Goal: Transaction & Acquisition: Purchase product/service

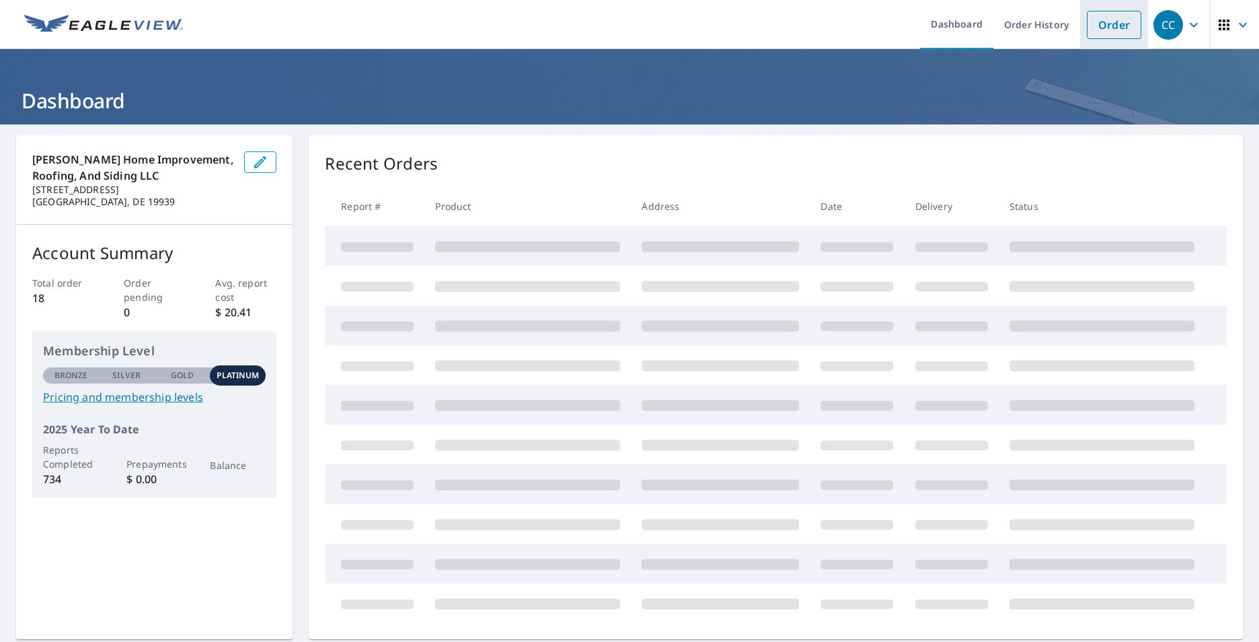
click at [1087, 26] on link "Order" at bounding box center [1114, 25] width 54 height 28
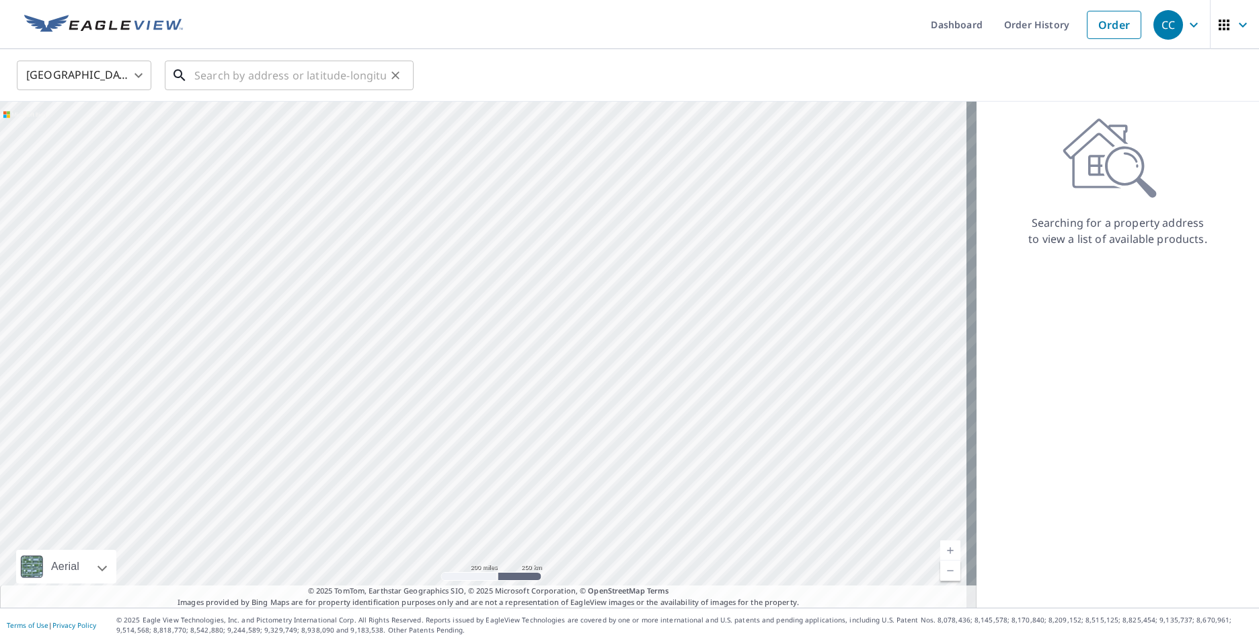
click at [375, 84] on input "text" at bounding box center [290, 75] width 192 height 38
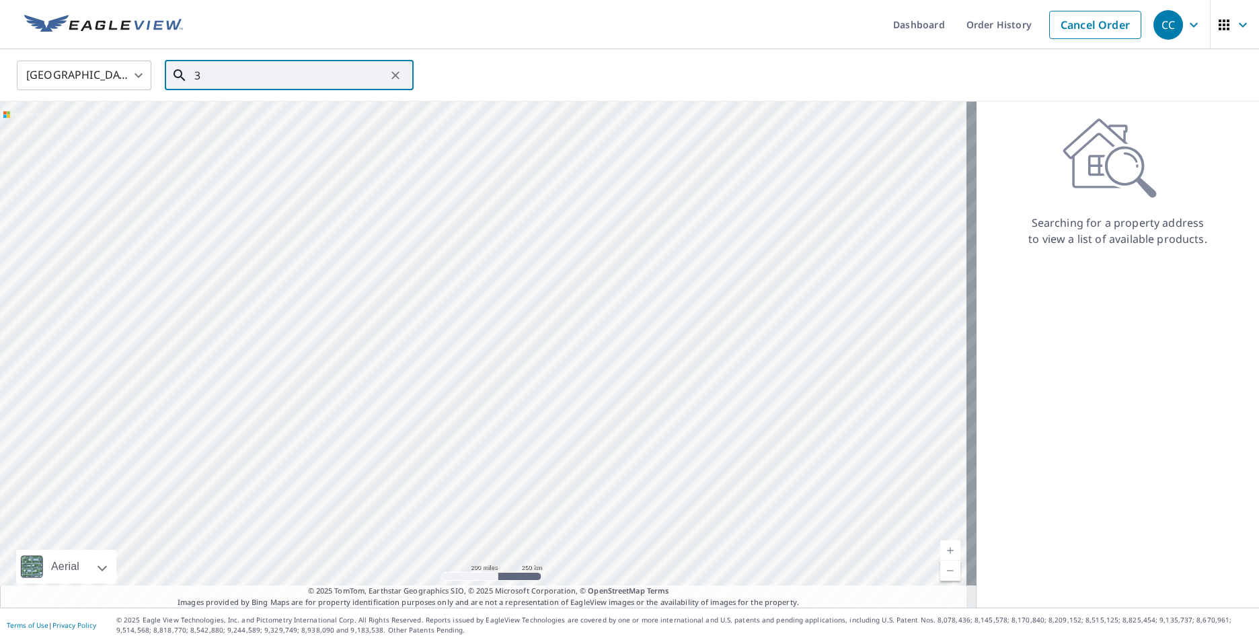
paste input "[STREET_ADDRESS]"
click at [295, 121] on span "[STREET_ADDRESS]" at bounding box center [297, 114] width 211 height 16
type input "[STREET_ADDRESS][PERSON_NAME]"
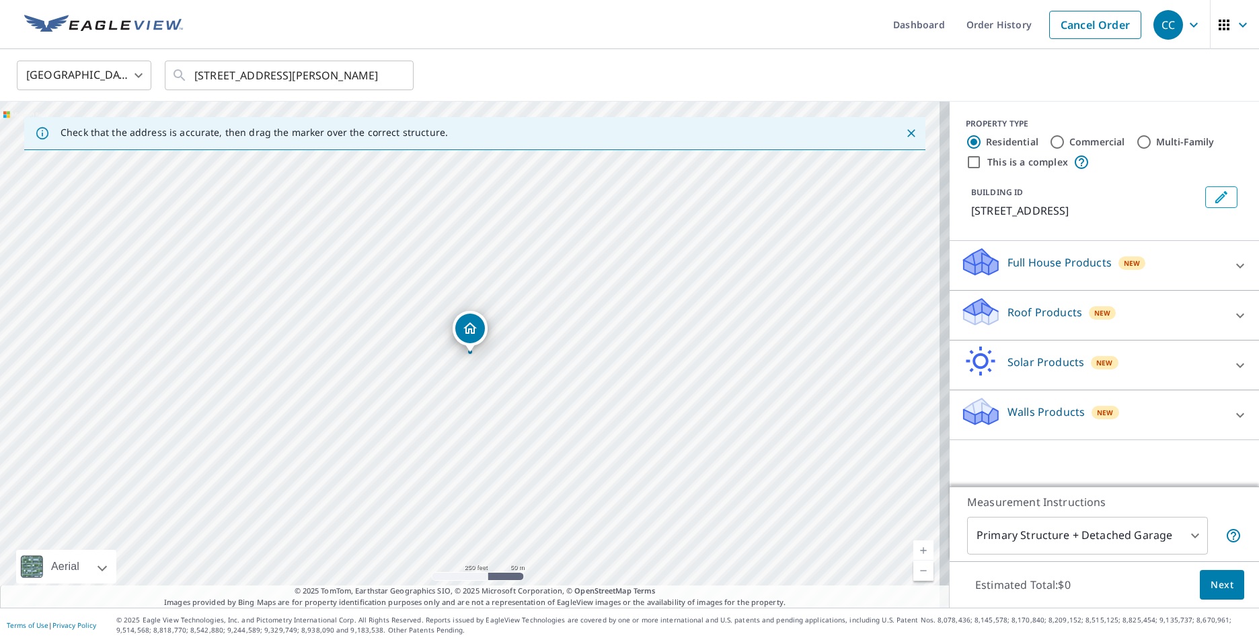
click at [919, 542] on link "Current Level 17, Zoom In" at bounding box center [923, 550] width 20 height 20
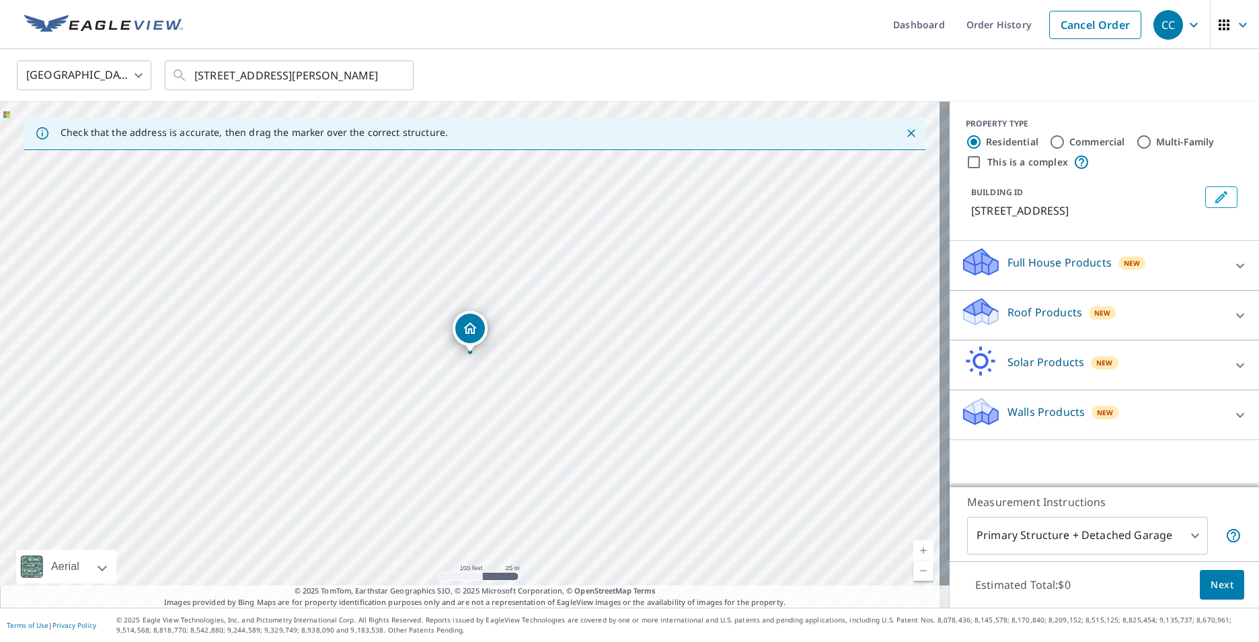
click at [919, 542] on link "Current Level 18, Zoom In" at bounding box center [923, 550] width 20 height 20
click at [919, 542] on link "Current Level 19, Zoom In" at bounding box center [923, 550] width 20 height 20
drag, startPoint x: 466, startPoint y: 332, endPoint x: 521, endPoint y: 345, distance: 56.8
click at [915, 542] on link "Current Level 20, Zoom In Disabled" at bounding box center [923, 550] width 20 height 20
drag, startPoint x: 673, startPoint y: 324, endPoint x: 687, endPoint y: 254, distance: 70.7
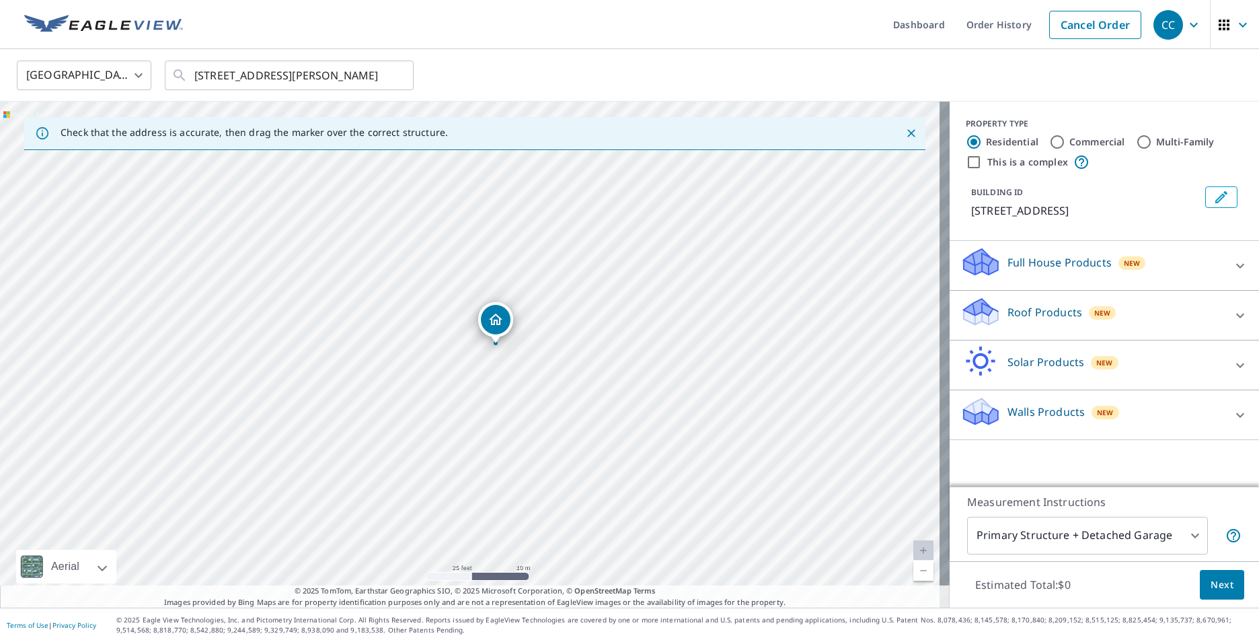
click at [687, 254] on div "[STREET_ADDRESS][PERSON_NAME]" at bounding box center [475, 355] width 950 height 506
drag, startPoint x: 687, startPoint y: 256, endPoint x: 675, endPoint y: 234, distance: 24.4
click at [675, 234] on div "[STREET_ADDRESS][PERSON_NAME]" at bounding box center [475, 355] width 950 height 506
click at [915, 546] on link "Current Level 20, Zoom In Disabled" at bounding box center [923, 550] width 20 height 20
click at [915, 547] on link "Current Level 20, Zoom In Disabled" at bounding box center [923, 550] width 20 height 20
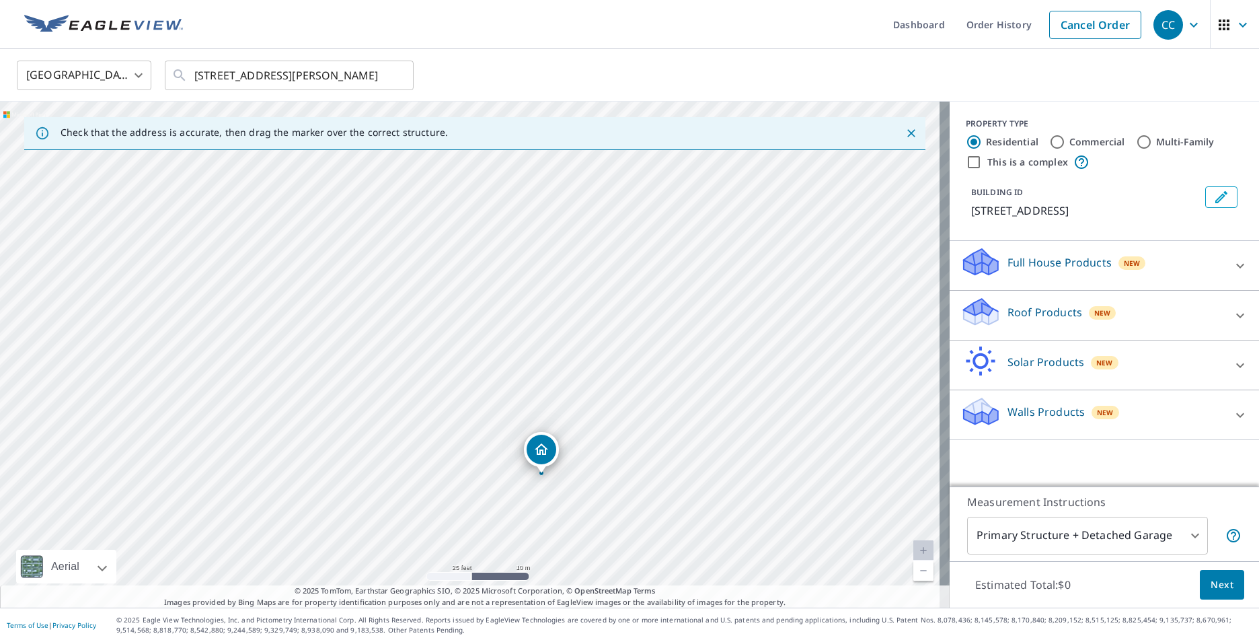
drag, startPoint x: 625, startPoint y: 291, endPoint x: 682, endPoint y: 434, distance: 153.6
click at [682, 434] on div "[STREET_ADDRESS][PERSON_NAME]" at bounding box center [475, 355] width 950 height 506
drag, startPoint x: 682, startPoint y: 434, endPoint x: 669, endPoint y: 403, distance: 33.7
click at [669, 403] on div "[STREET_ADDRESS][PERSON_NAME]" at bounding box center [475, 355] width 950 height 506
drag, startPoint x: 640, startPoint y: 326, endPoint x: 661, endPoint y: 317, distance: 22.6
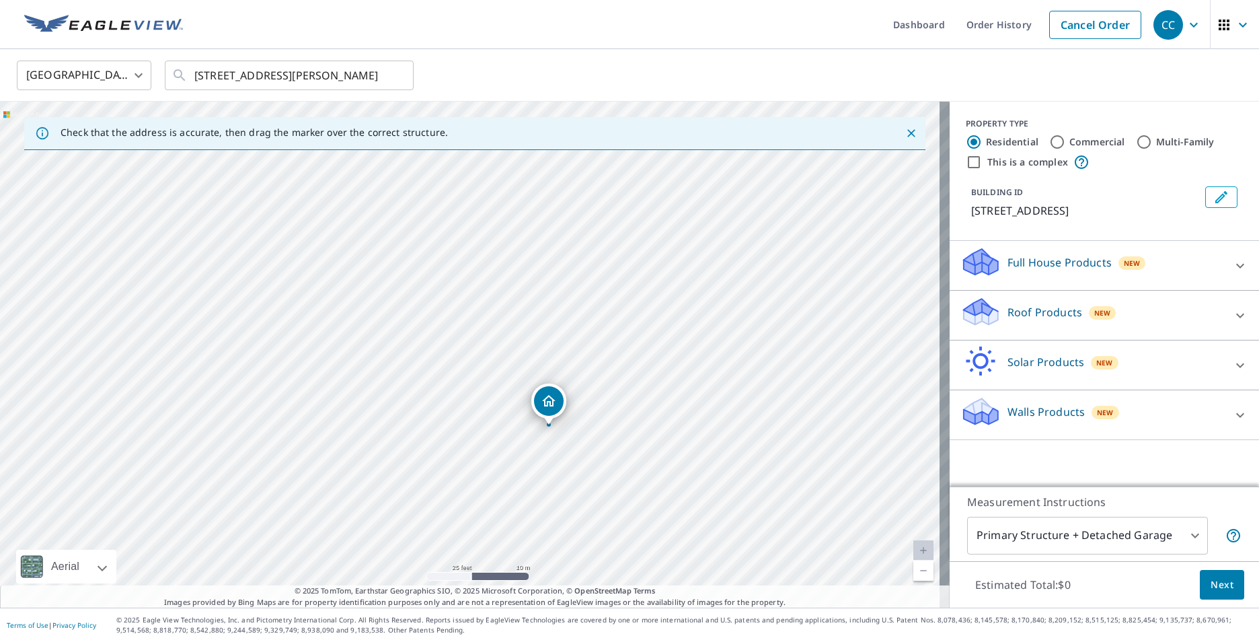
click at [661, 317] on div "[STREET_ADDRESS][PERSON_NAME]" at bounding box center [475, 355] width 950 height 506
